Goal: Task Accomplishment & Management: Use online tool/utility

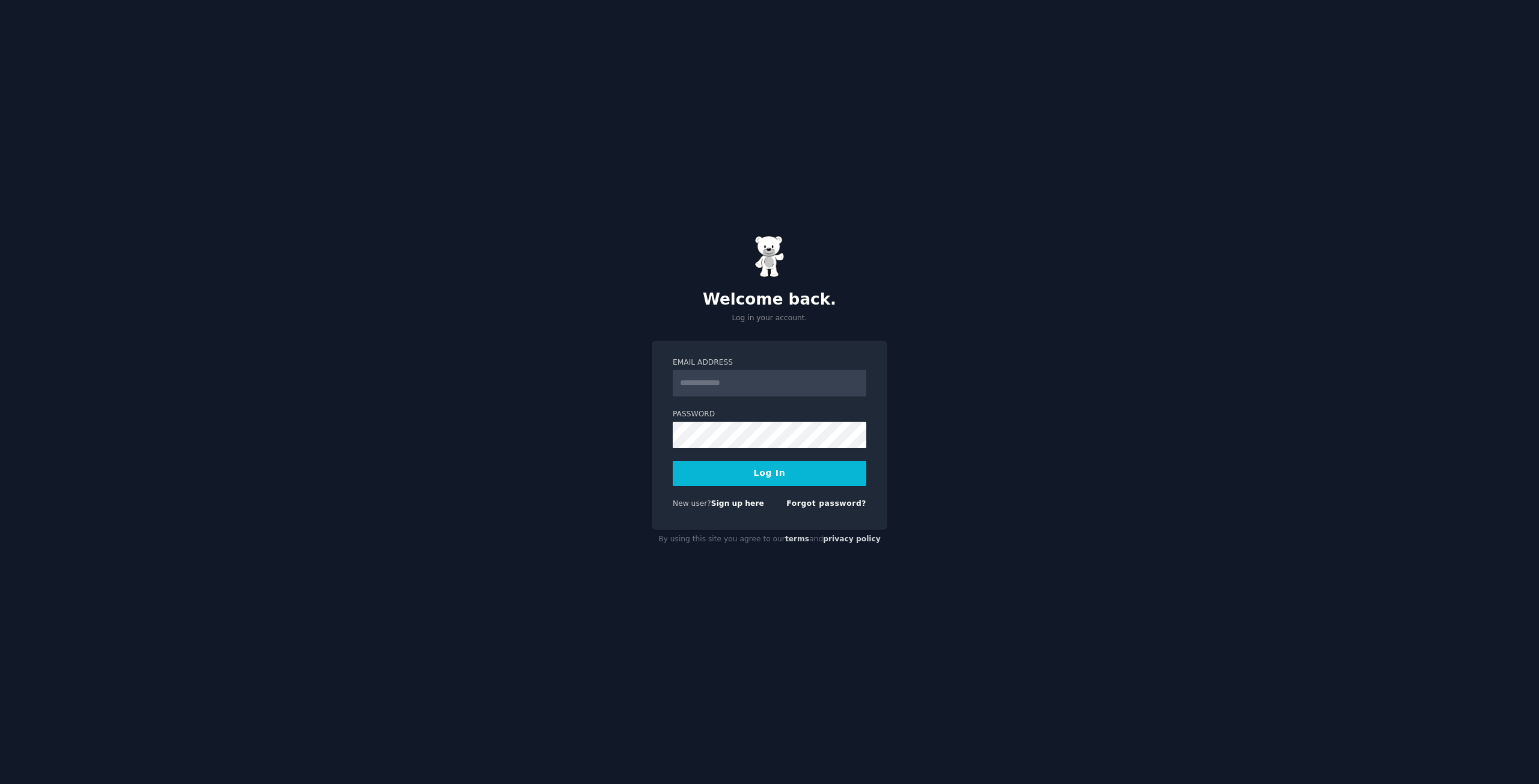
click at [780, 387] on input "Email Address" at bounding box center [769, 383] width 194 height 27
click at [736, 507] on link "Sign up here" at bounding box center [737, 503] width 53 height 8
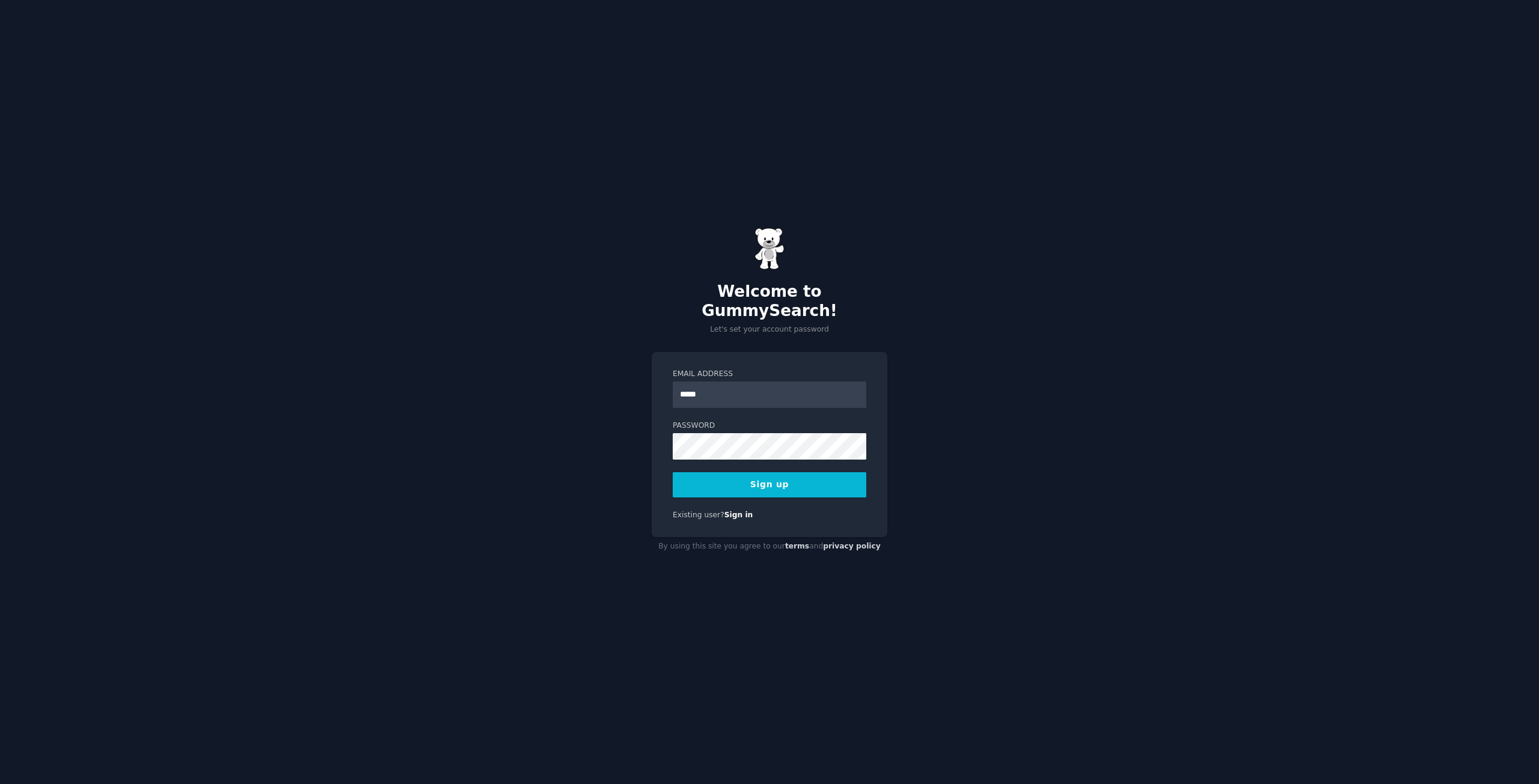
type input "**********"
click at [772, 472] on button "Sign up" at bounding box center [769, 485] width 194 height 25
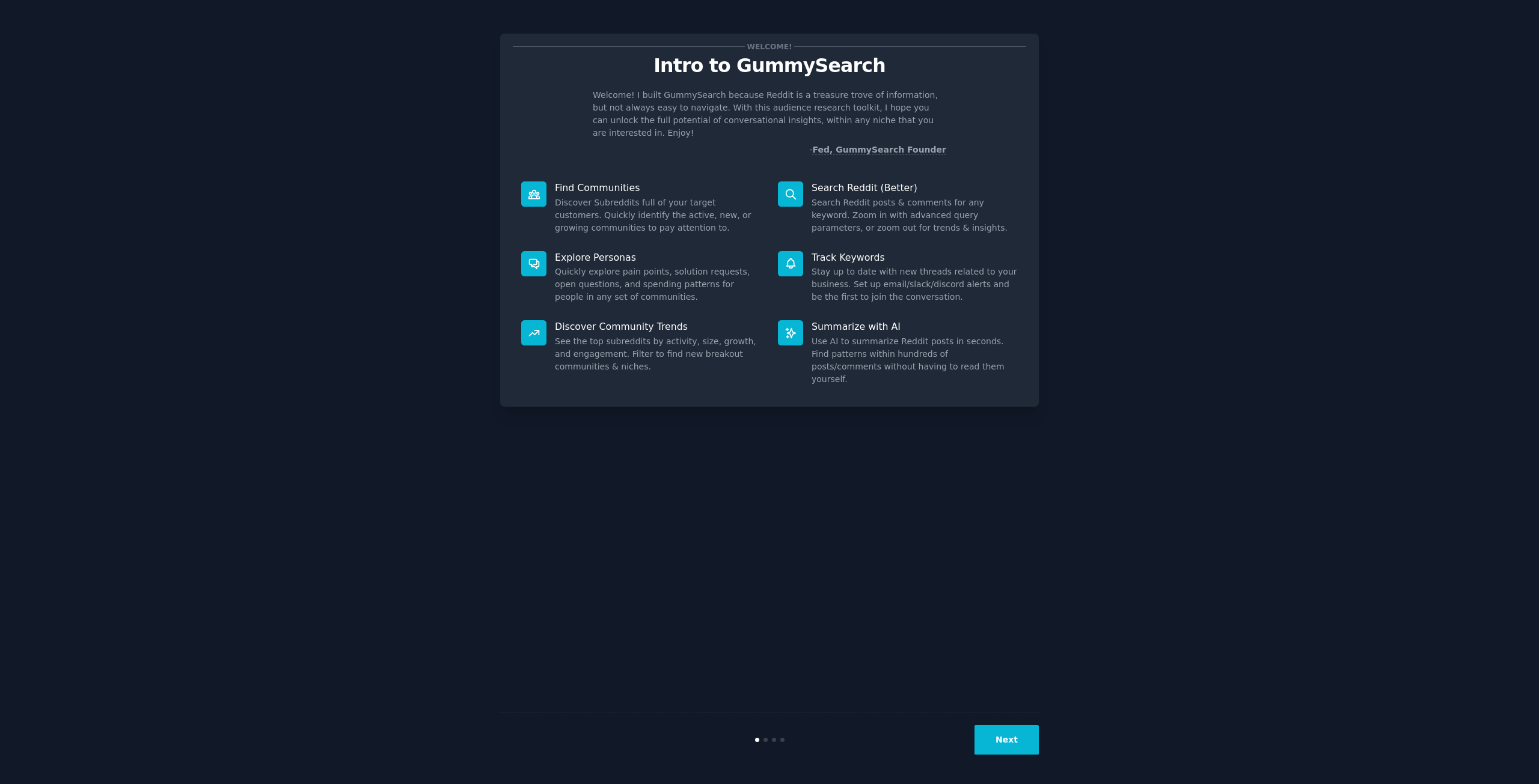
click at [1005, 735] on button "Next" at bounding box center [1006, 740] width 64 height 29
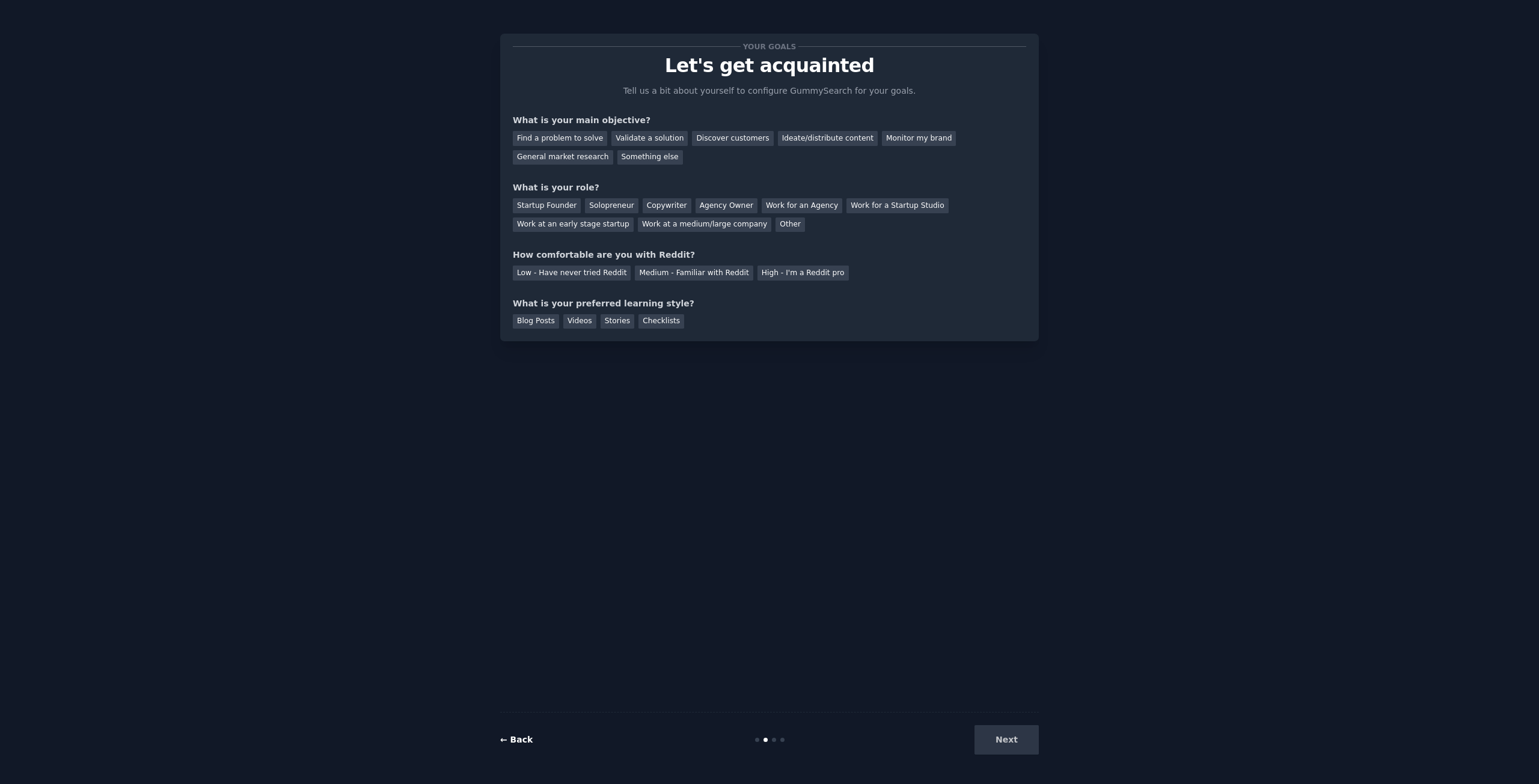
click at [523, 743] on link "← Back" at bounding box center [516, 740] width 32 height 10
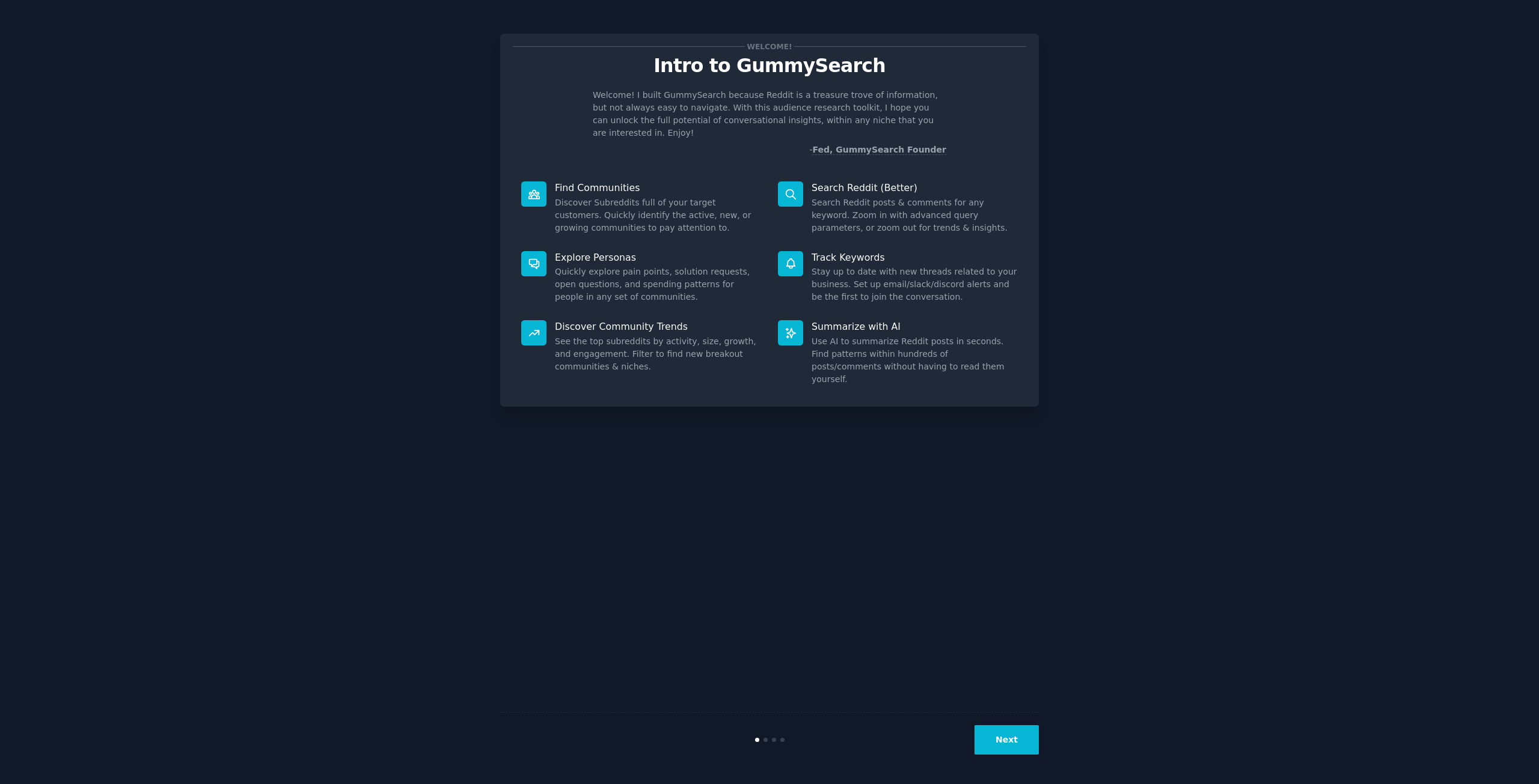
click at [538, 188] on icon at bounding box center [534, 194] width 13 height 13
click at [1008, 750] on button "Next" at bounding box center [1006, 740] width 64 height 29
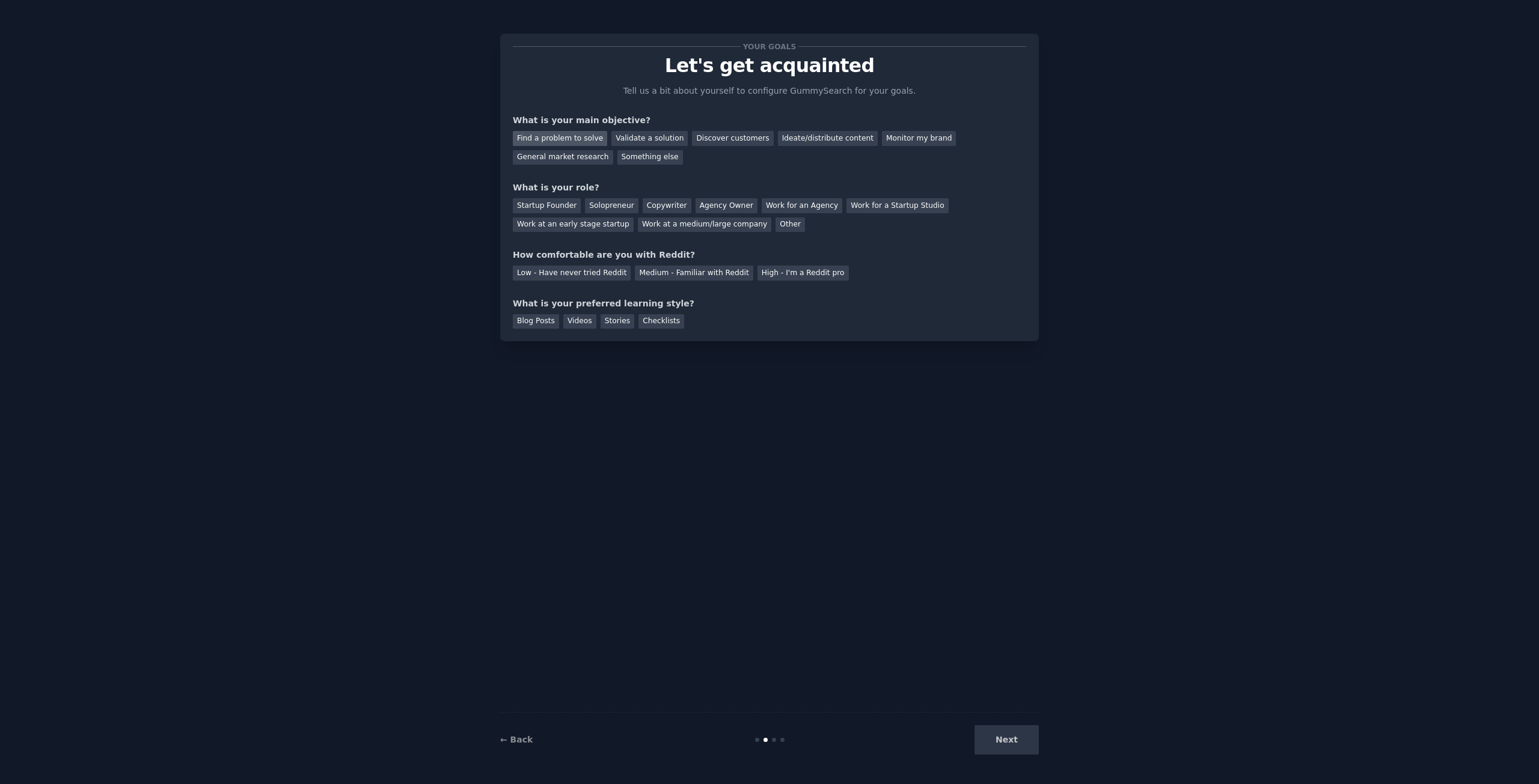
click at [577, 142] on div "Find a problem to solve" at bounding box center [560, 138] width 95 height 15
click at [632, 135] on div "Validate a solution" at bounding box center [650, 138] width 76 height 15
click at [560, 136] on div "Find a problem to solve" at bounding box center [560, 138] width 95 height 15
click at [592, 204] on div "Solopreneur" at bounding box center [611, 206] width 53 height 15
click at [651, 276] on div "Medium - Familiar with Reddit" at bounding box center [694, 273] width 118 height 15
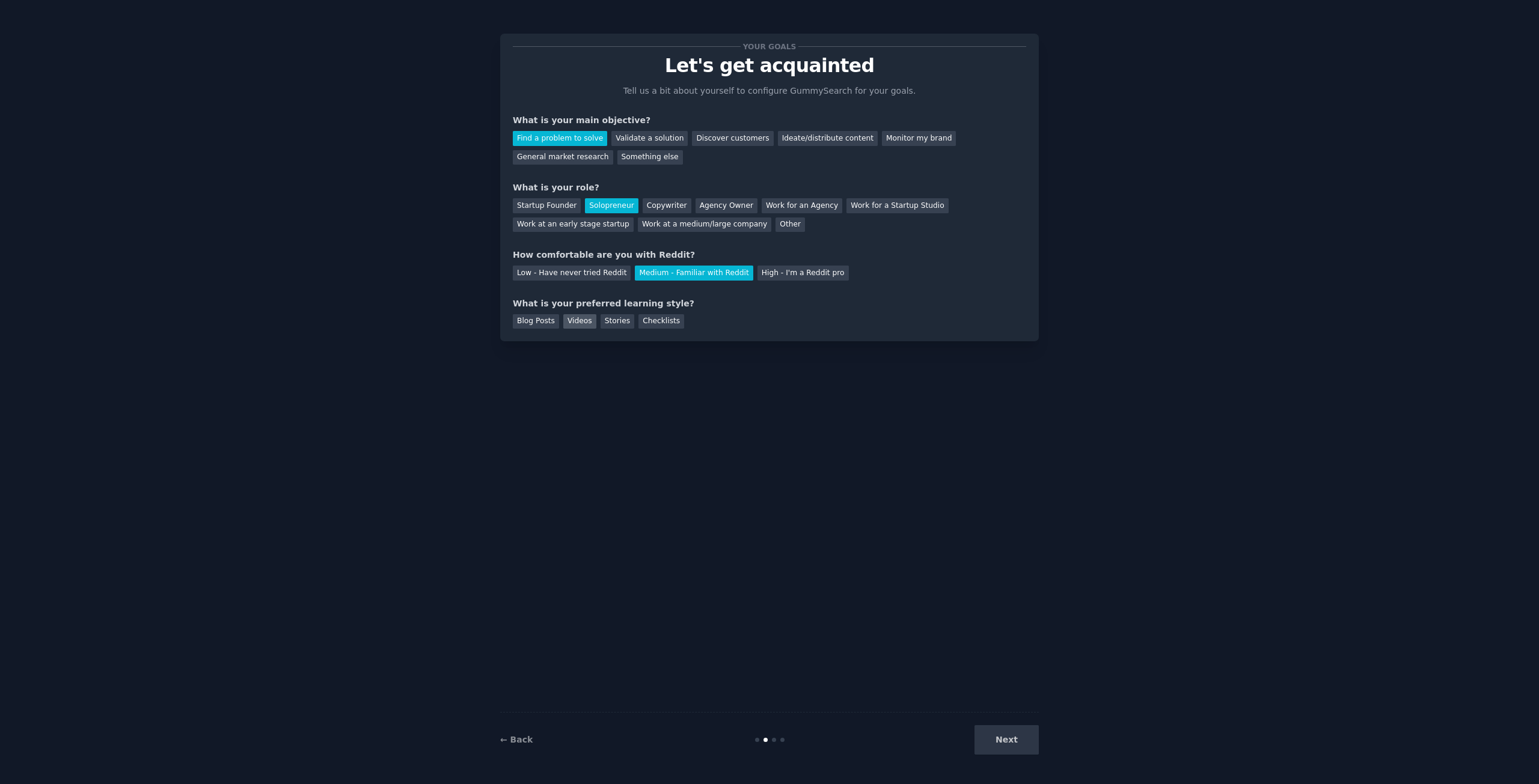
click at [567, 319] on div "Videos" at bounding box center [580, 322] width 33 height 15
click at [1027, 734] on button "Next" at bounding box center [1006, 740] width 64 height 29
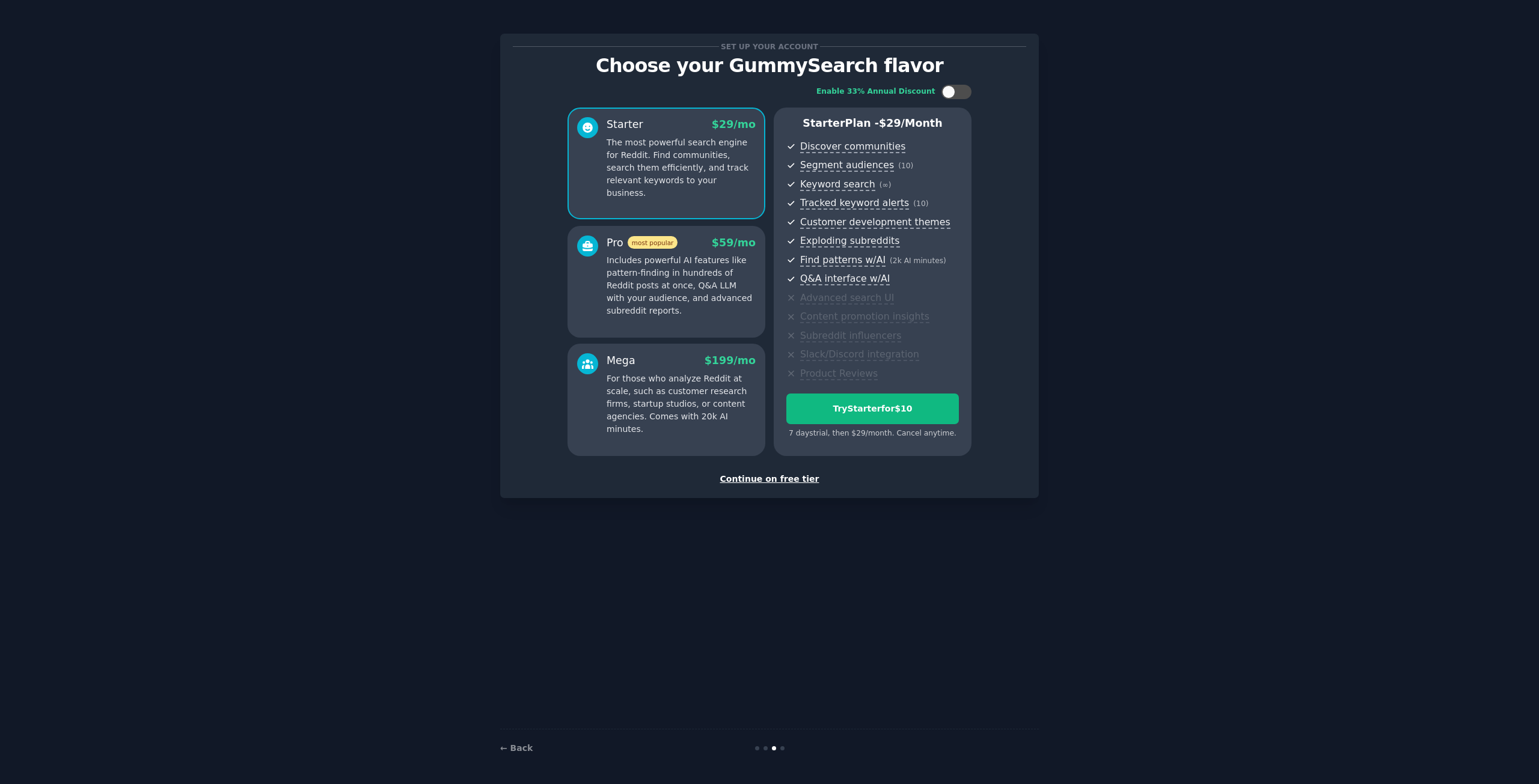
click at [791, 475] on div "Continue on free tier" at bounding box center [770, 479] width 513 height 13
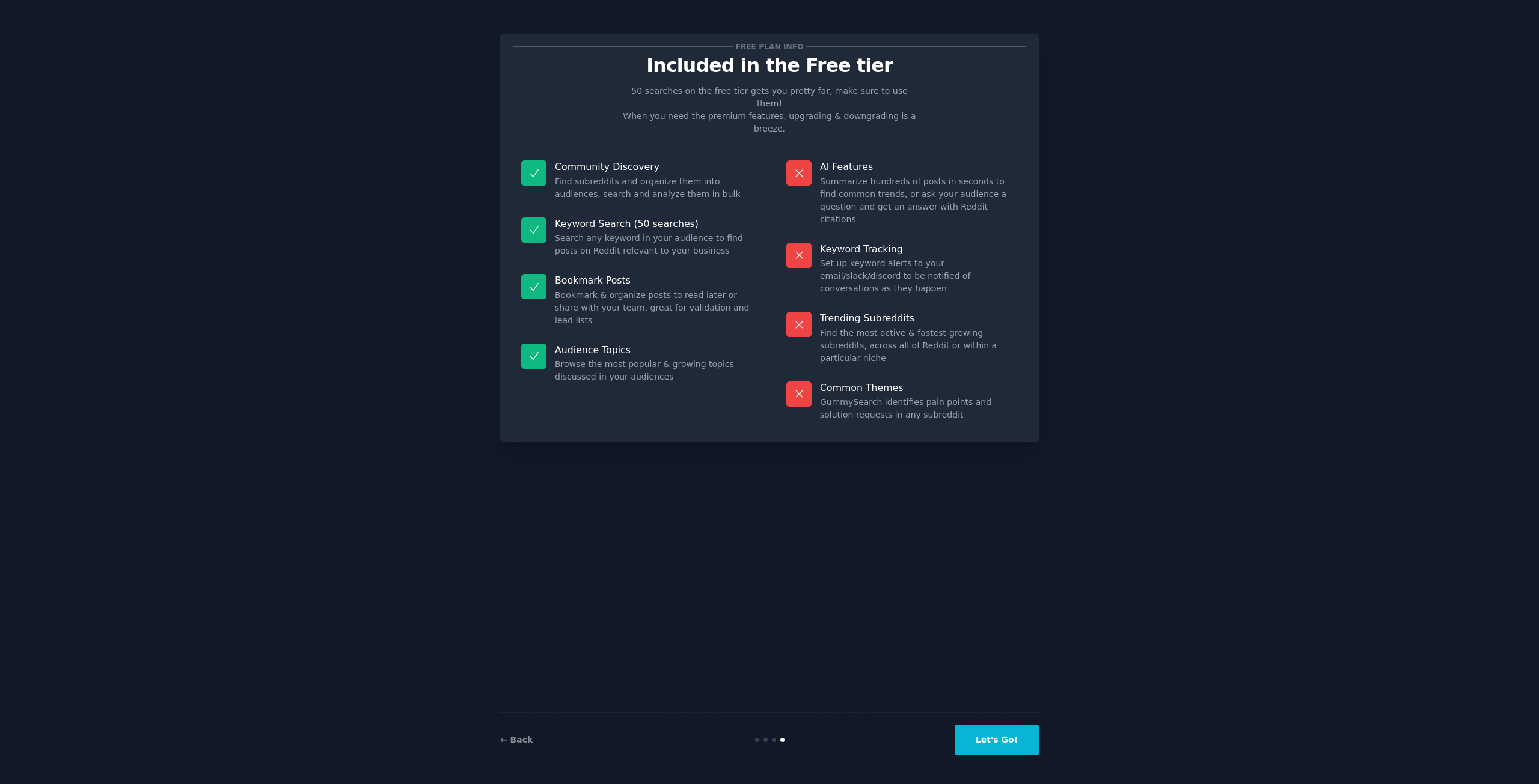
click at [1004, 742] on button "Let's Go!" at bounding box center [996, 740] width 84 height 29
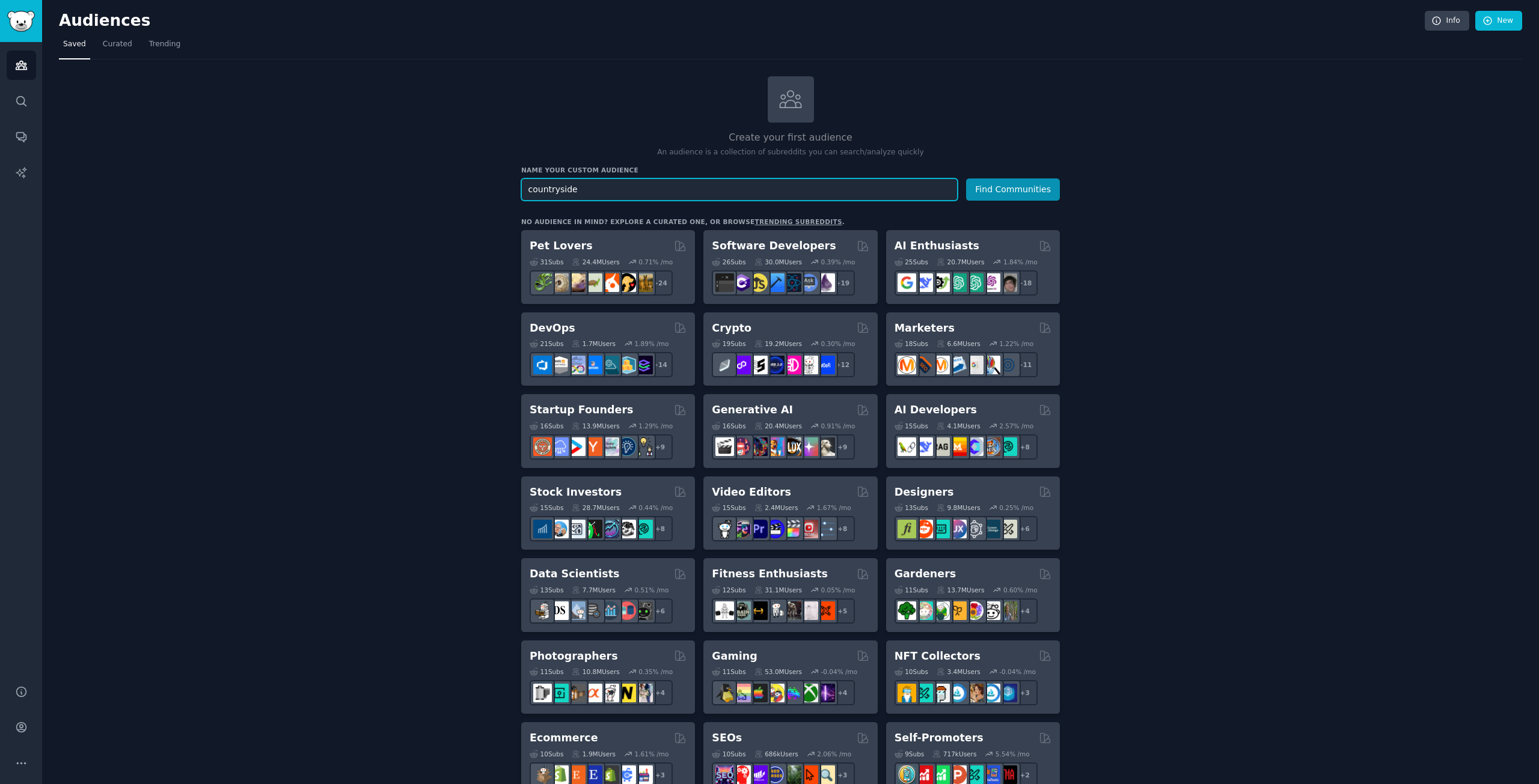
click at [966, 178] on button "Find Communities" at bounding box center [1013, 189] width 94 height 22
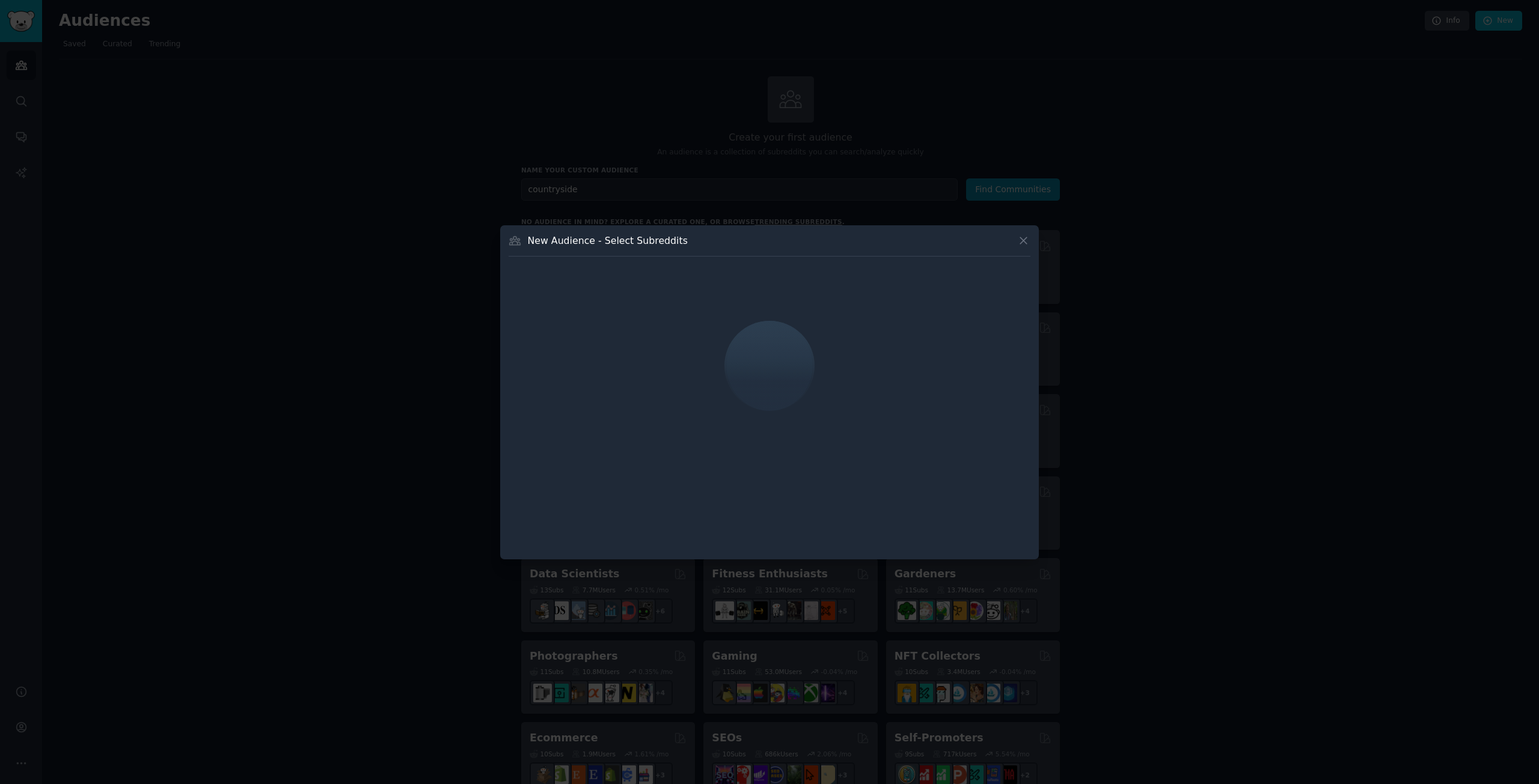
click at [1023, 238] on icon at bounding box center [1023, 241] width 13 height 13
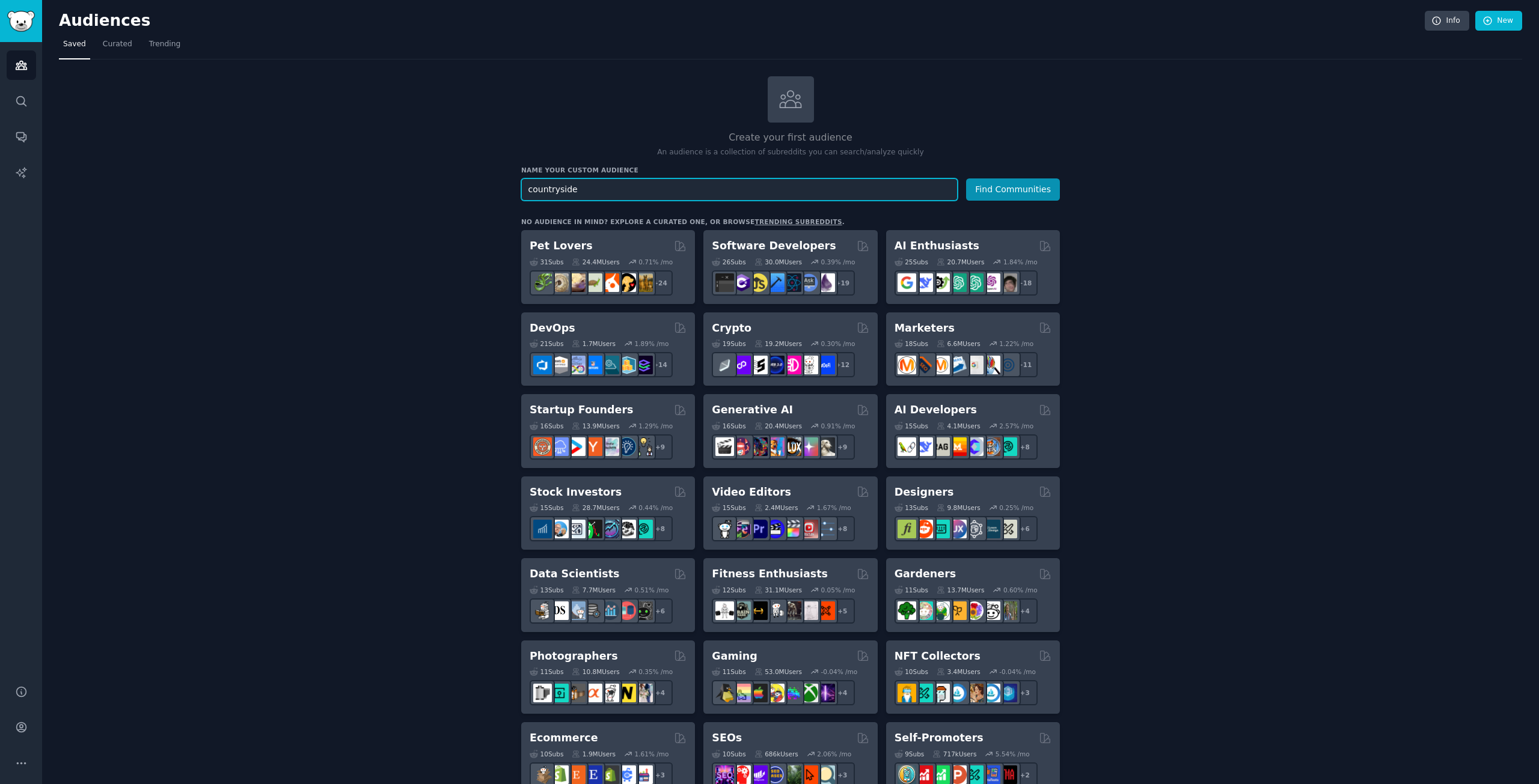
click at [780, 187] on input "countryside" at bounding box center [739, 189] width 436 height 22
click at [1004, 187] on button "Find Communities" at bounding box center [1013, 189] width 94 height 22
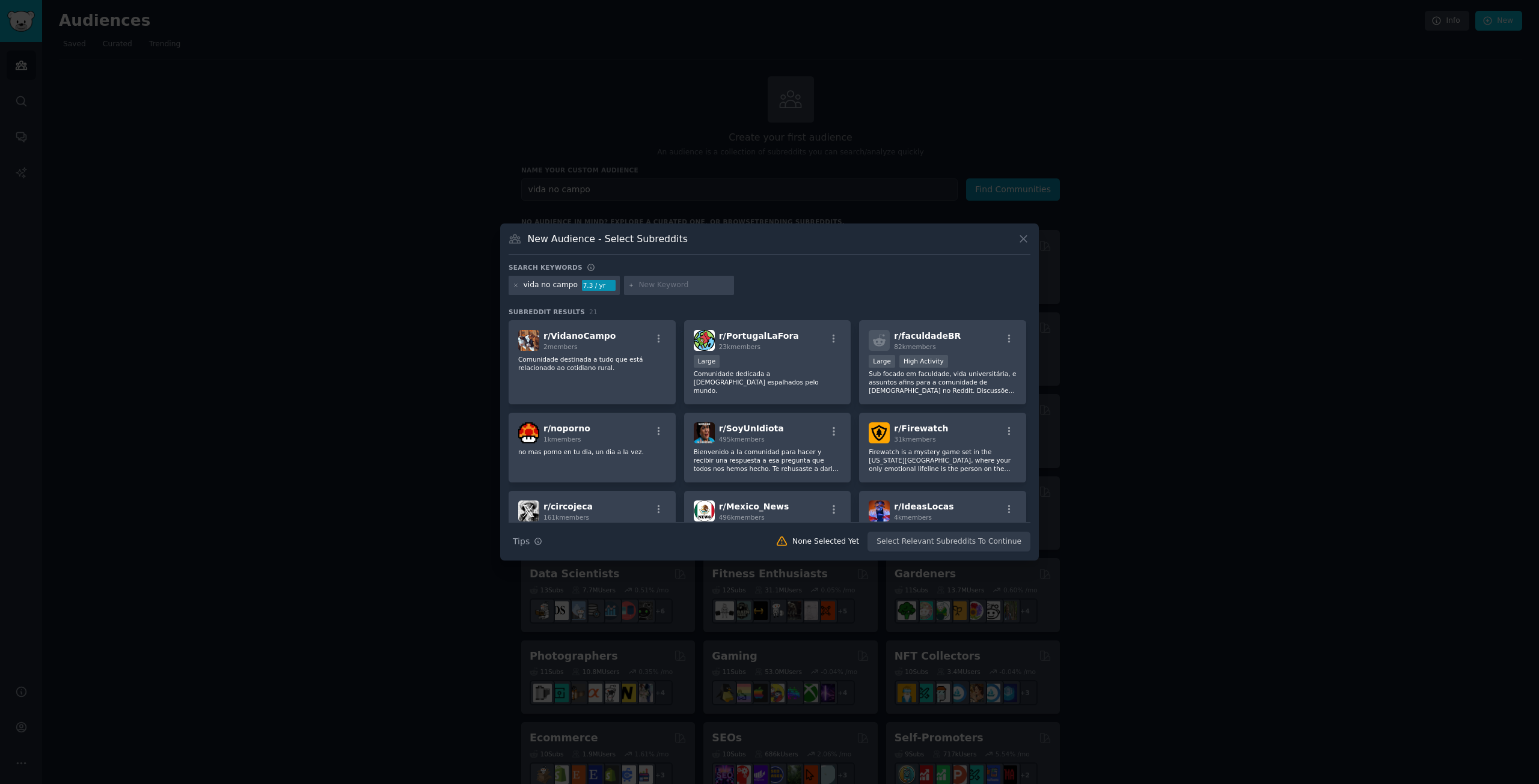
click at [1030, 236] on div "New Audience - Select Subreddits Search keywords Try a 2-4 keywords your audien…" at bounding box center [770, 392] width 538 height 337
click at [1032, 233] on div "New Audience - Select Subreddits Search keywords Try a 2-4 keywords your audien…" at bounding box center [770, 392] width 538 height 337
drag, startPoint x: 1027, startPoint y: 238, endPoint x: 1004, endPoint y: 239, distance: 23.0
click at [1026, 239] on icon at bounding box center [1023, 239] width 13 height 13
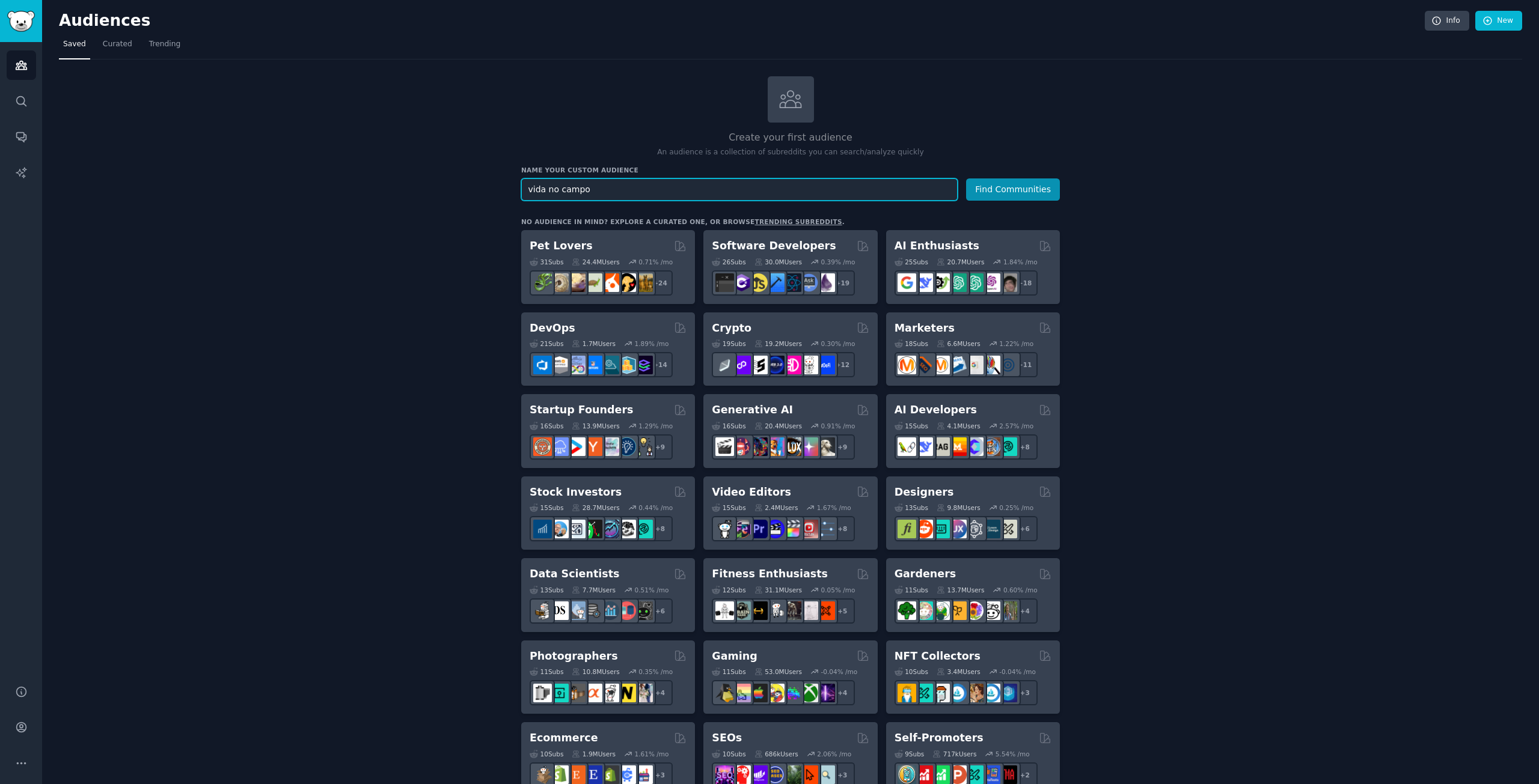
click at [793, 199] on input "vida no campo" at bounding box center [739, 189] width 436 height 22
type input "roça"
click at [966, 178] on button "Find Communities" at bounding box center [1013, 189] width 94 height 22
click at [126, 40] on span "Curated" at bounding box center [117, 44] width 29 height 11
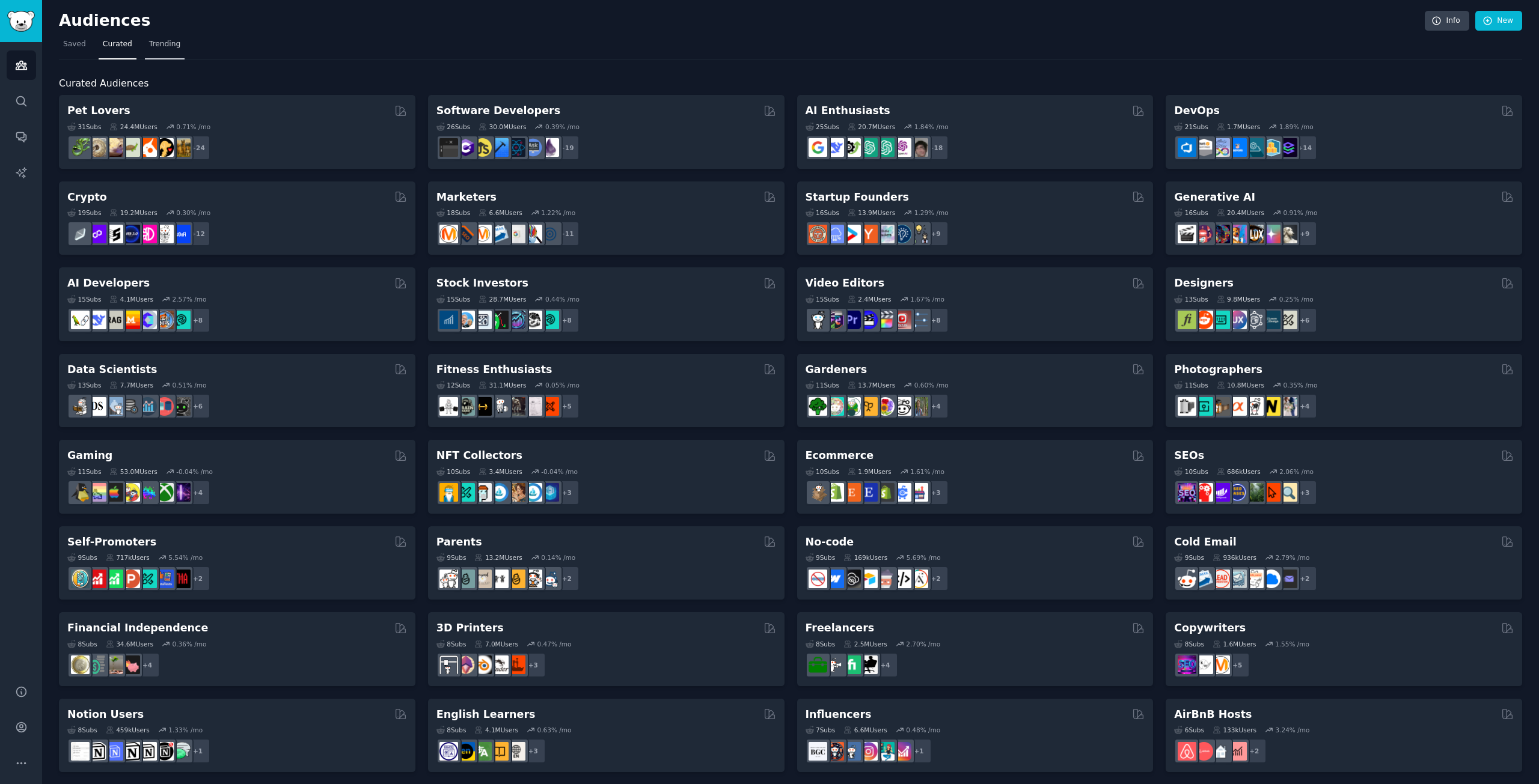
click at [165, 44] on span "Trending" at bounding box center [164, 44] width 31 height 11
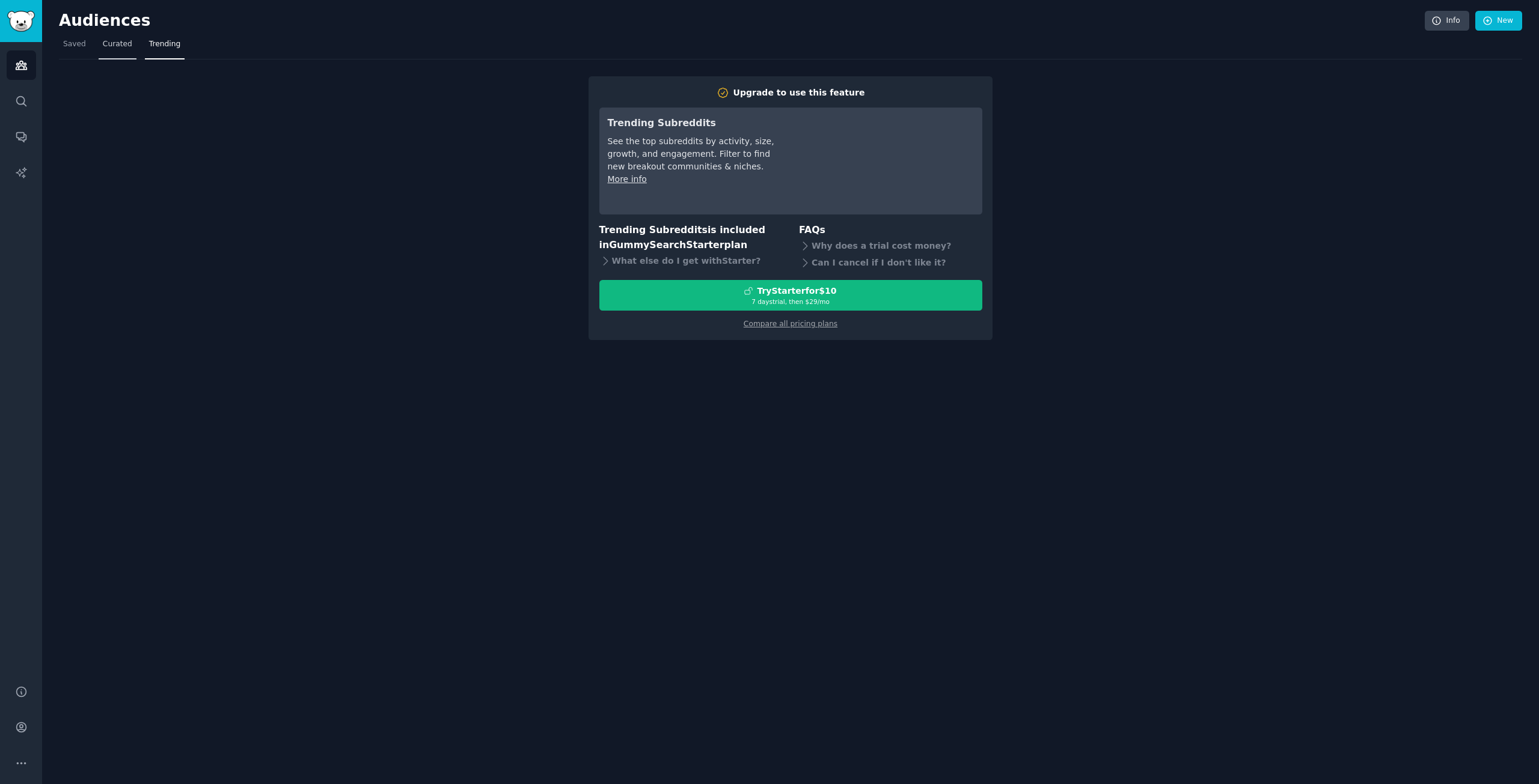
click at [111, 50] on link "Curated" at bounding box center [117, 47] width 38 height 25
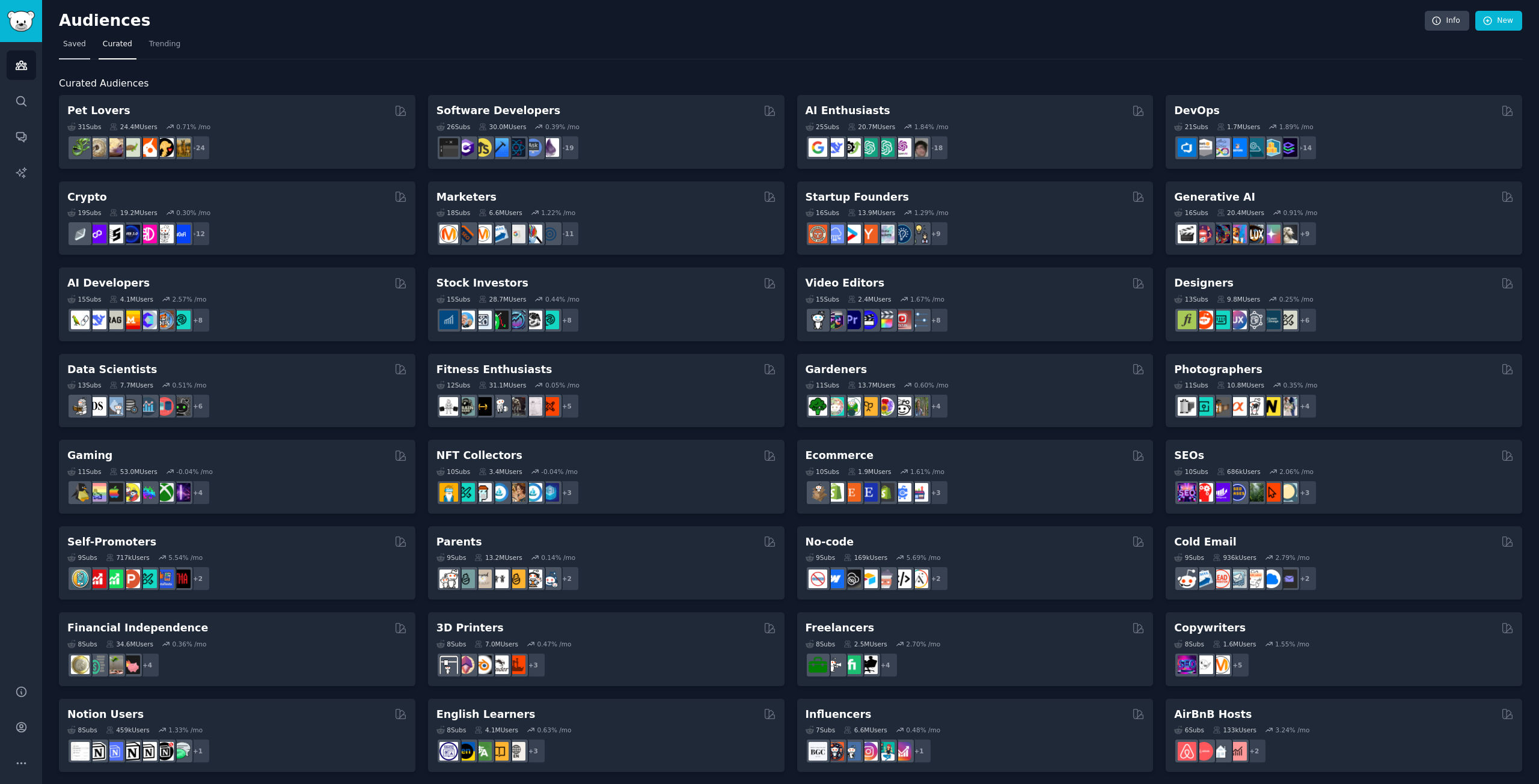
click at [72, 40] on span "Saved" at bounding box center [74, 44] width 23 height 11
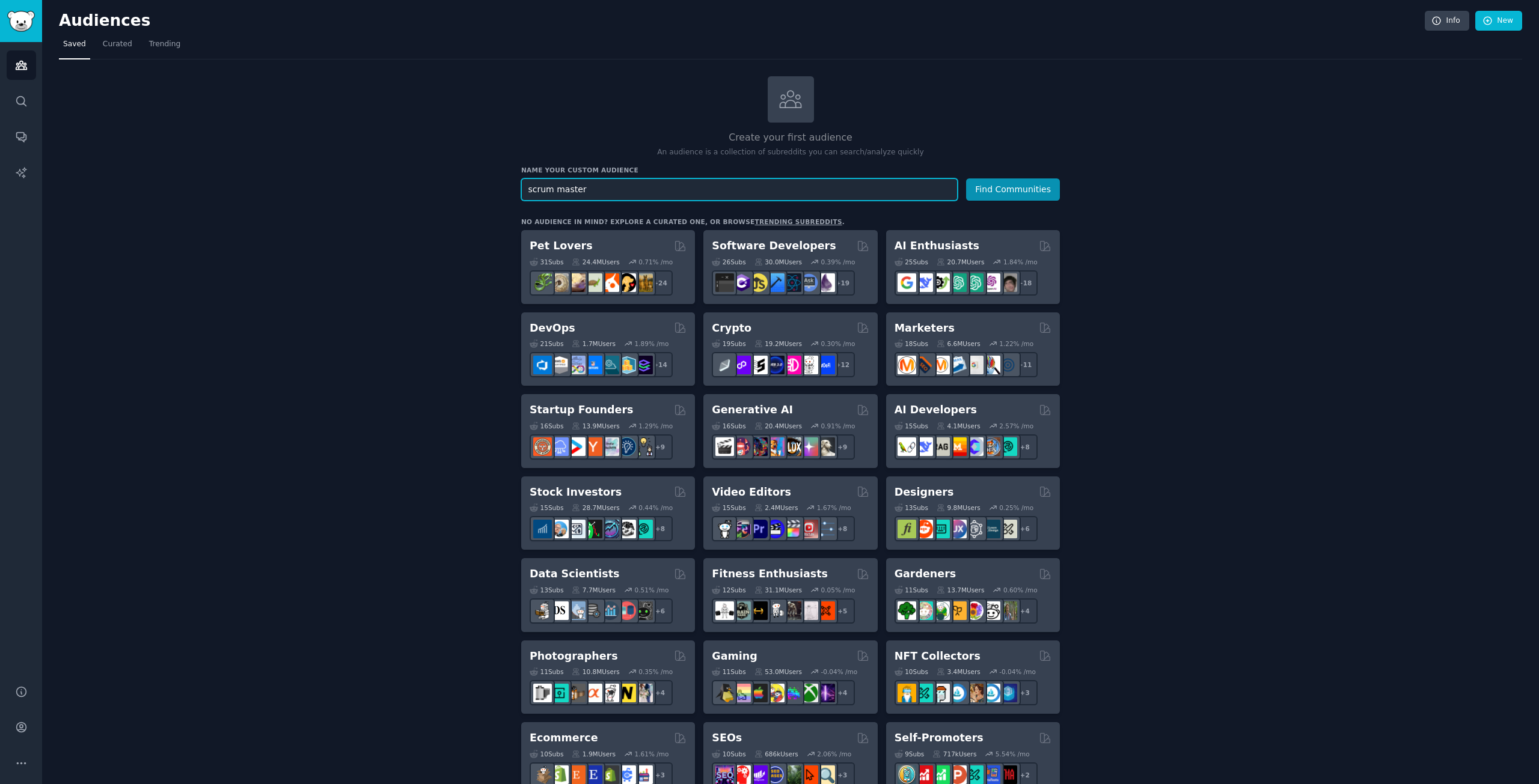
type input "scrum master"
click at [966, 178] on button "Find Communities" at bounding box center [1013, 189] width 94 height 22
